Goal: Information Seeking & Learning: Learn about a topic

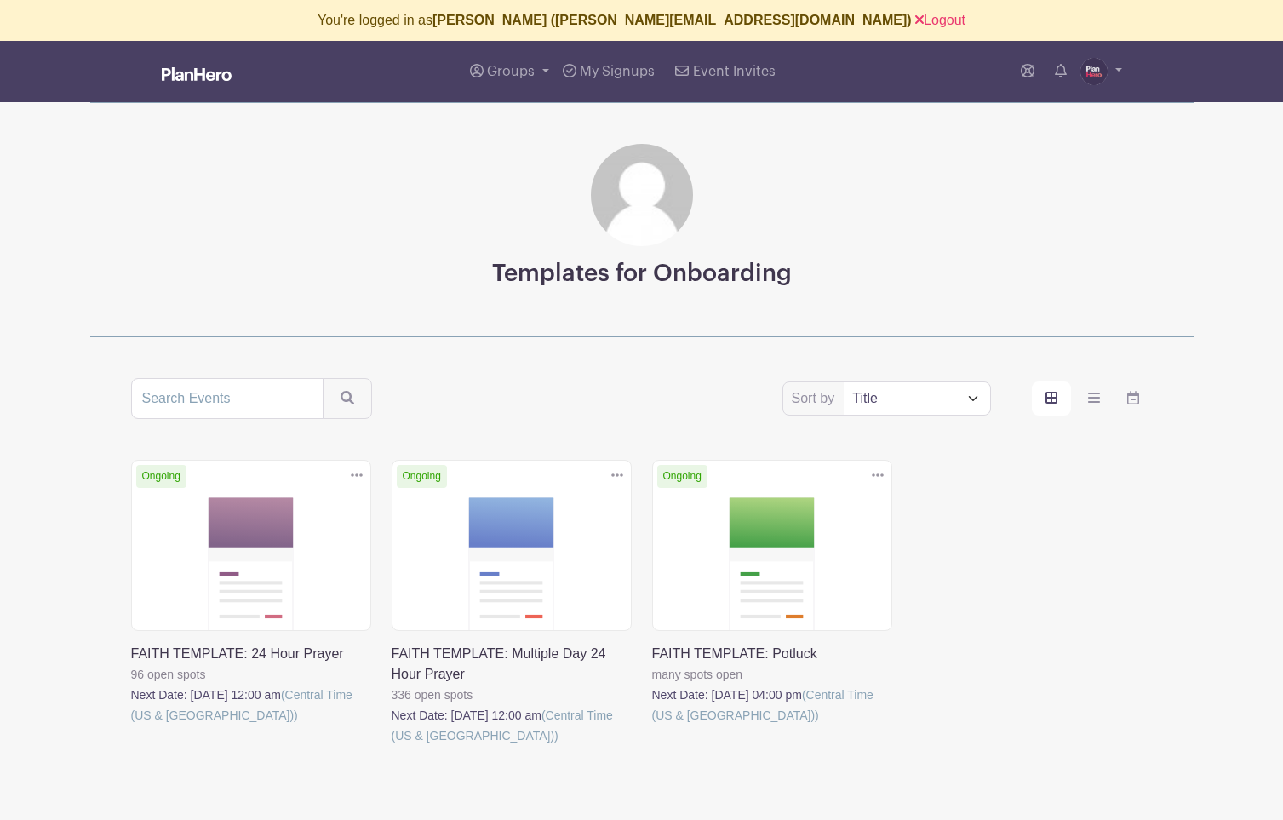
click at [131, 725] on link at bounding box center [131, 725] width 0 height 0
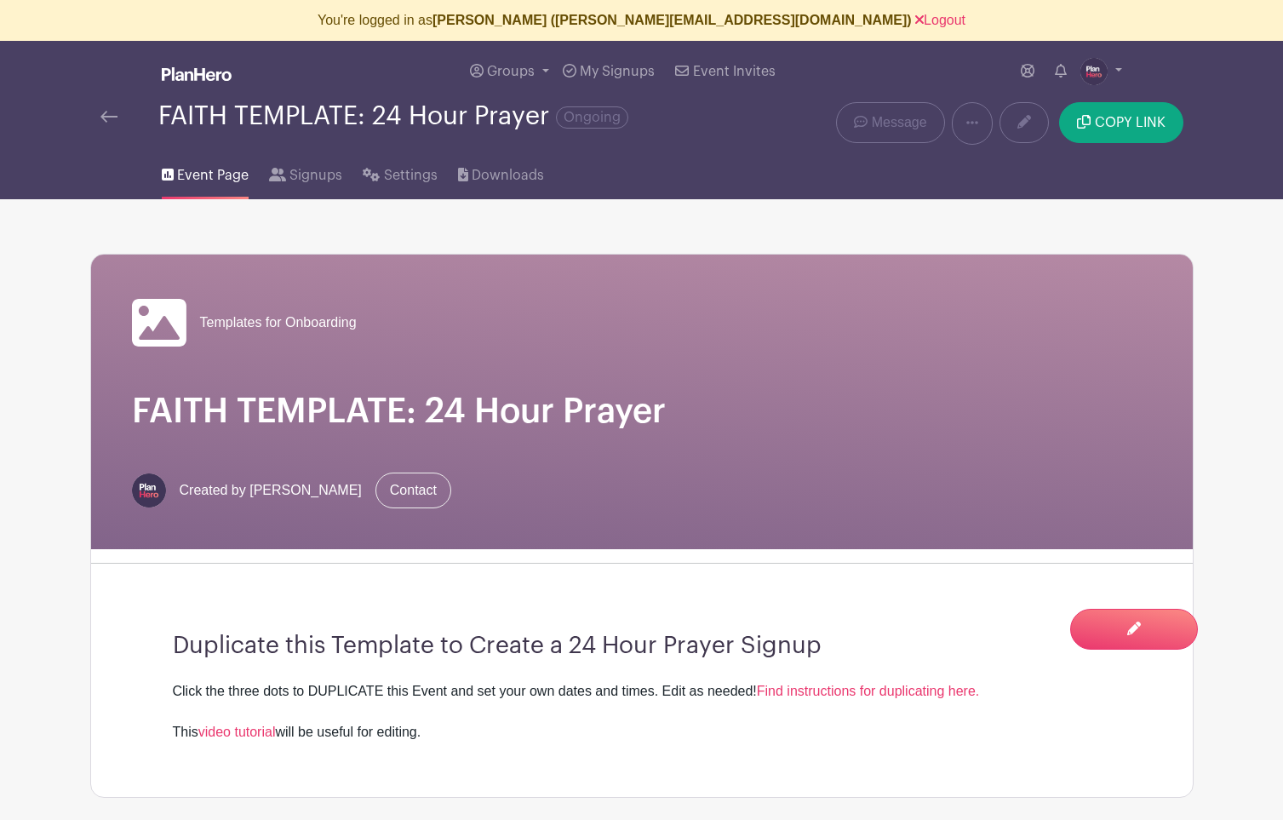
click at [106, 118] on img at bounding box center [108, 117] width 17 height 12
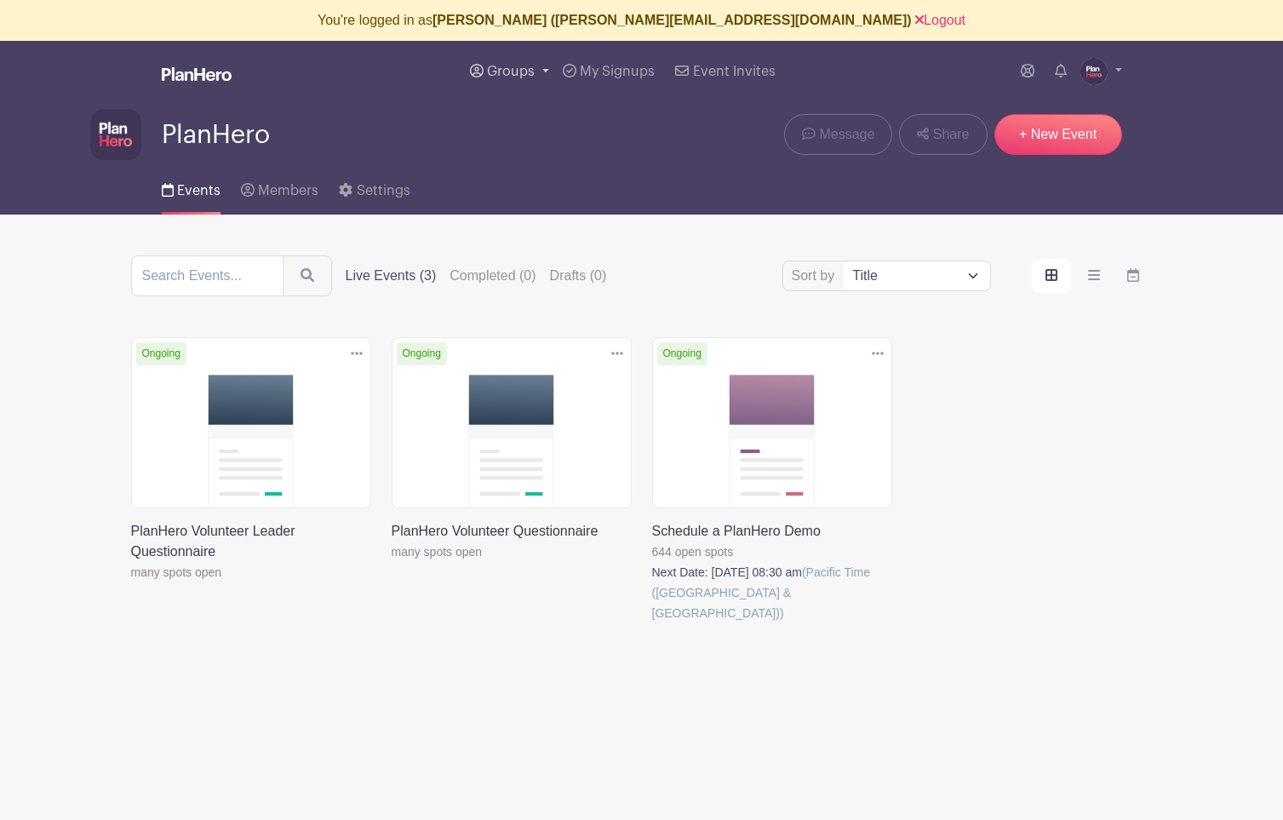
click at [511, 66] on span "Groups" at bounding box center [511, 72] width 48 height 14
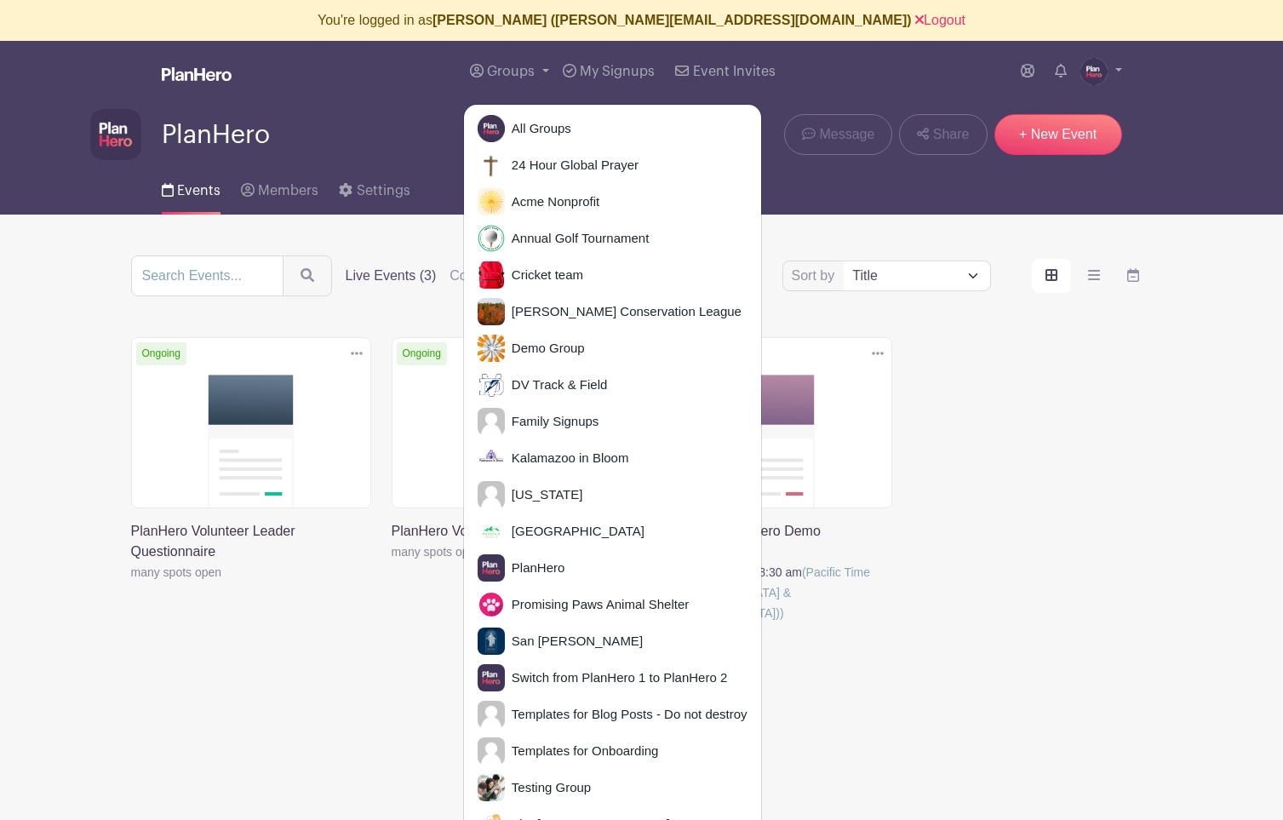
click at [358, 143] on div "PlanHero Message Share + New Event" at bounding box center [642, 134] width 1104 height 51
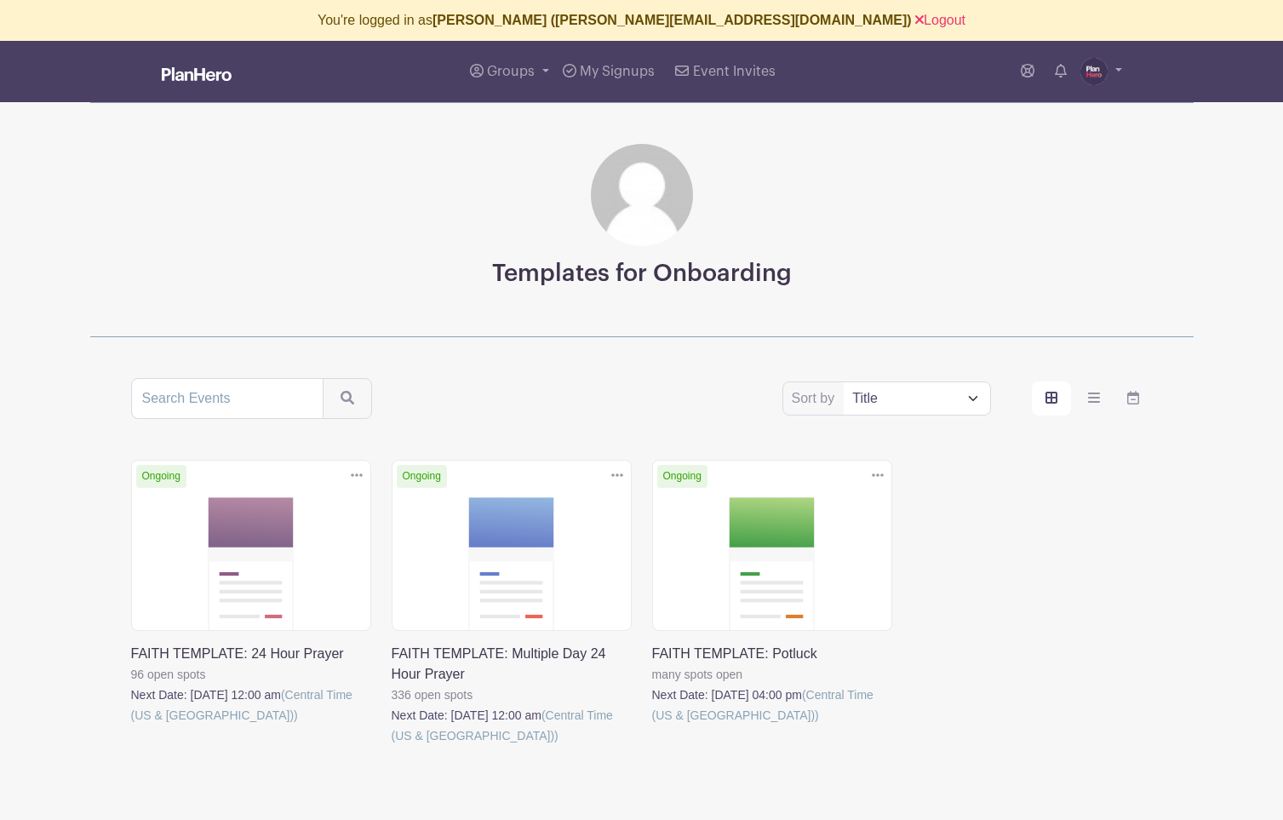
click at [392, 746] on link at bounding box center [392, 746] width 0 height 0
click at [652, 725] on link at bounding box center [652, 725] width 0 height 0
